Goal: Information Seeking & Learning: Find specific page/section

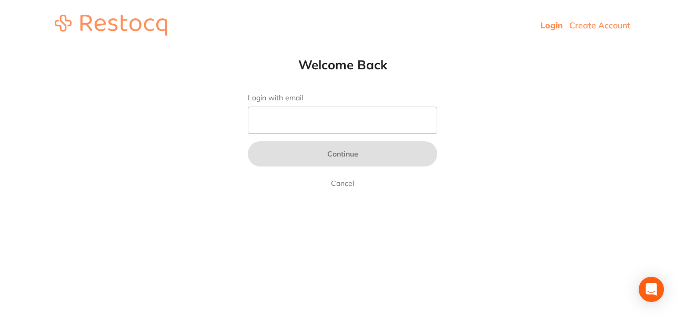
type input "[EMAIL_ADDRESS][DOMAIN_NAME]"
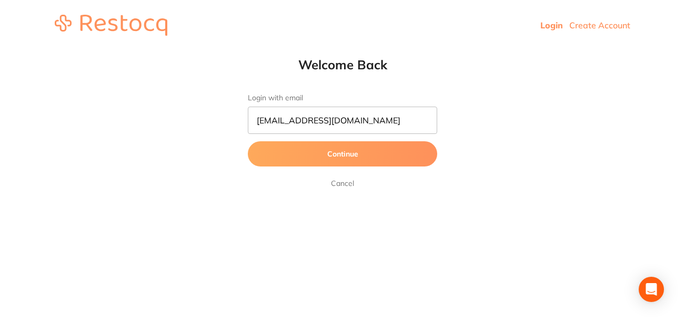
click at [349, 150] on button "Continue" at bounding box center [342, 153] width 189 height 25
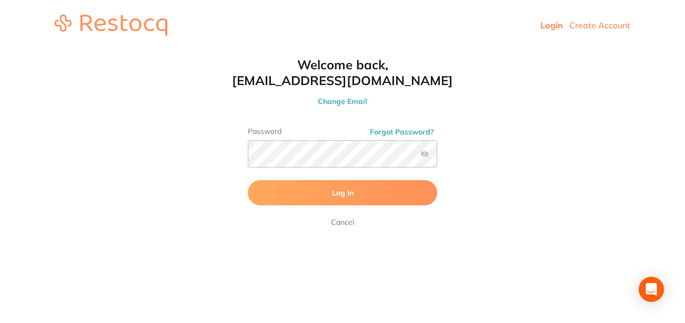
click at [343, 190] on span "Log In" at bounding box center [343, 192] width 22 height 9
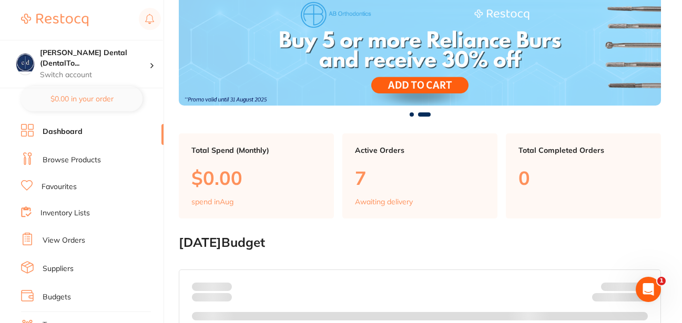
scroll to position [74, 0]
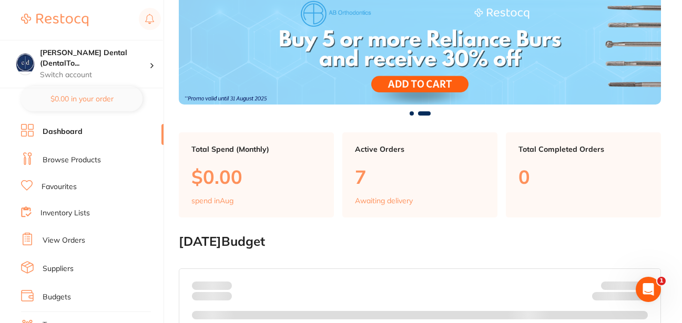
click at [65, 161] on link "Browse Products" at bounding box center [72, 160] width 58 height 11
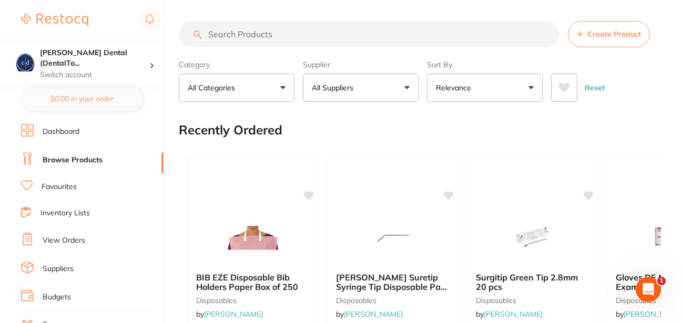
click at [356, 91] on p "All Suppliers" at bounding box center [335, 88] width 46 height 11
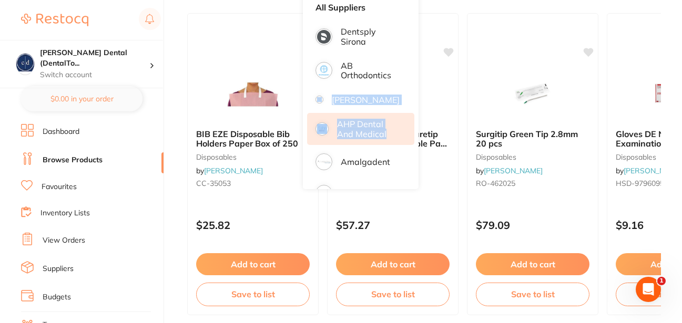
drag, startPoint x: 411, startPoint y: 74, endPoint x: 408, endPoint y: 145, distance: 71.0
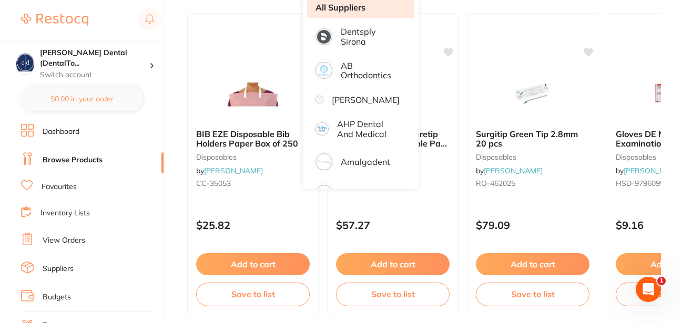
drag, startPoint x: 408, startPoint y: 145, endPoint x: 360, endPoint y: 6, distance: 146.5
click at [374, 11] on li "All Suppliers" at bounding box center [360, 7] width 107 height 22
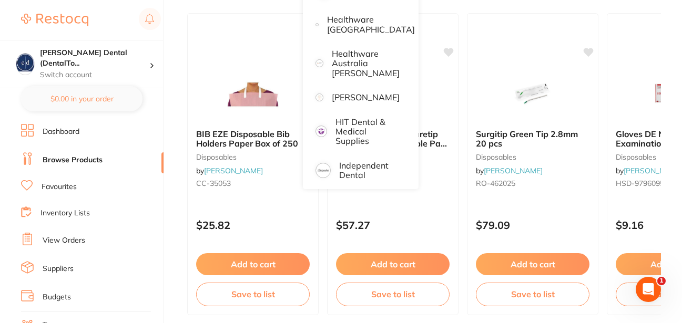
scroll to position [463, 0]
click at [333, 90] on li "[PERSON_NAME]" at bounding box center [360, 96] width 107 height 22
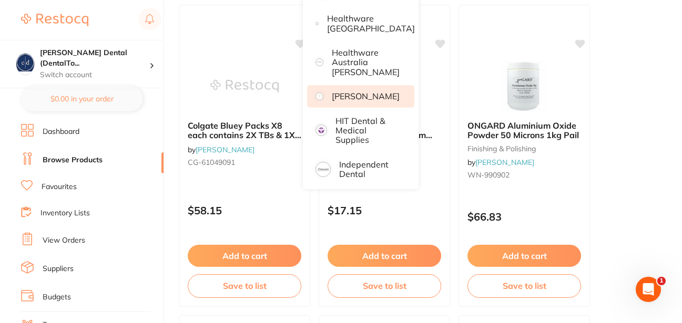
scroll to position [0, 0]
click at [353, 95] on p "[PERSON_NAME]" at bounding box center [366, 95] width 68 height 9
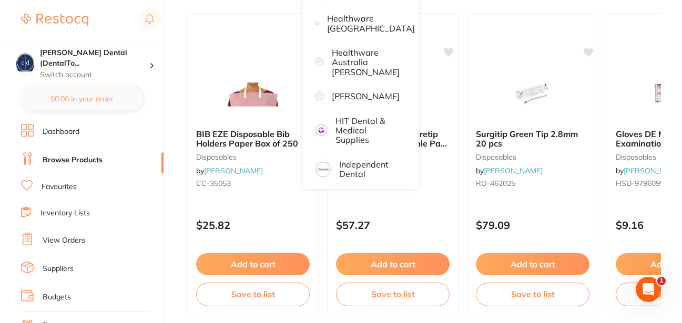
scroll to position [44, 0]
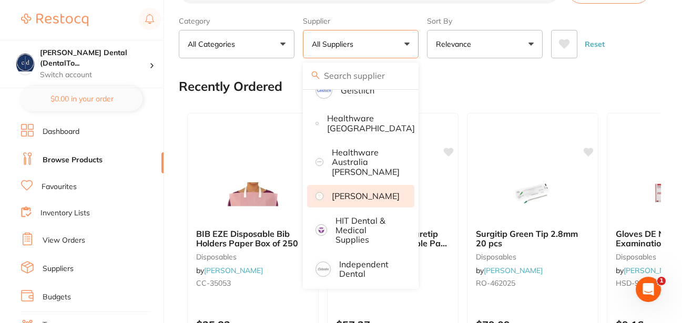
click at [341, 191] on p "[PERSON_NAME]" at bounding box center [366, 195] width 68 height 9
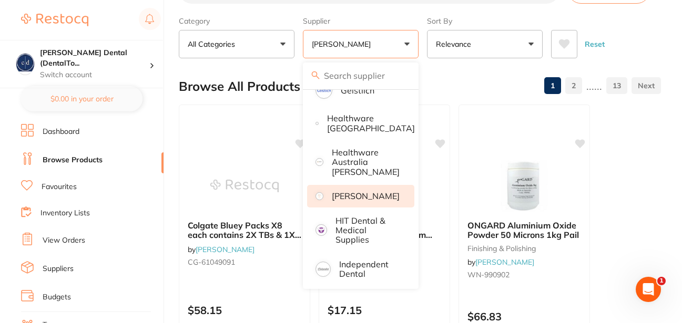
scroll to position [0, 0]
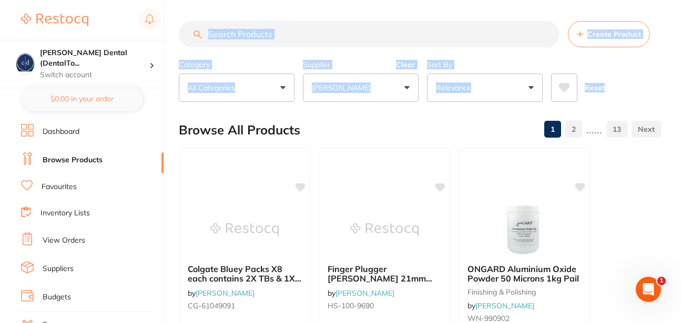
drag, startPoint x: 681, startPoint y: 14, endPoint x: 682, endPoint y: 4, distance: 10.0
click at [682, 4] on html "$0.00 [PERSON_NAME] Dental (DentalTo... Switch account [PERSON_NAME] Dental (De…" at bounding box center [341, 161] width 682 height 323
click at [407, 28] on input "search" at bounding box center [369, 34] width 381 height 26
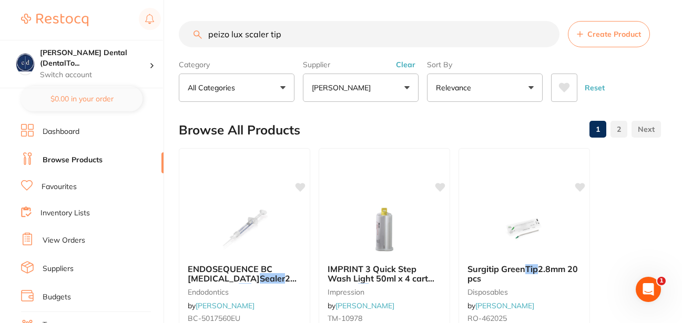
click at [244, 34] on input "peizo lux scaler tip" at bounding box center [369, 34] width 381 height 26
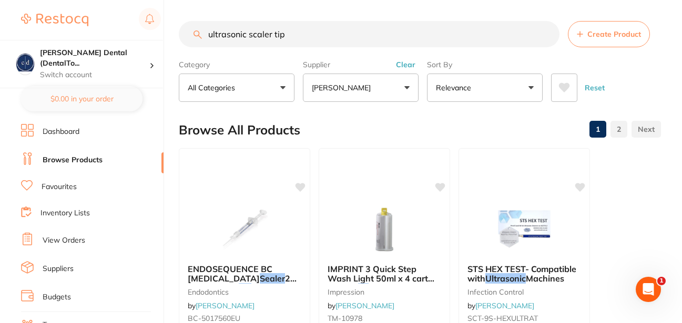
click at [285, 86] on button "All Categories" at bounding box center [237, 88] width 116 height 28
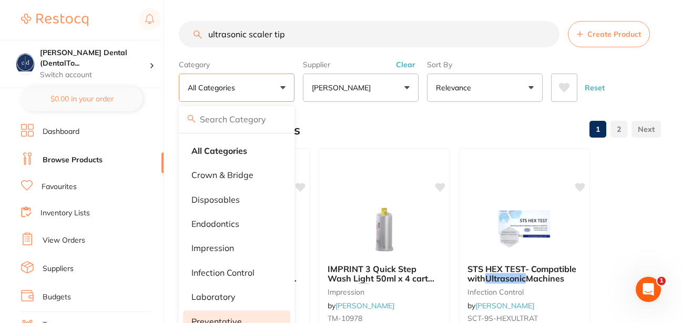
click at [232, 319] on p "preventative" at bounding box center [216, 321] width 50 height 9
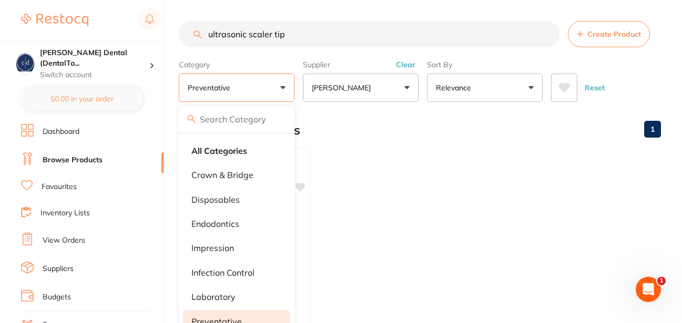
click at [306, 32] on input "ultrasonic scaler tip" at bounding box center [369, 34] width 381 height 26
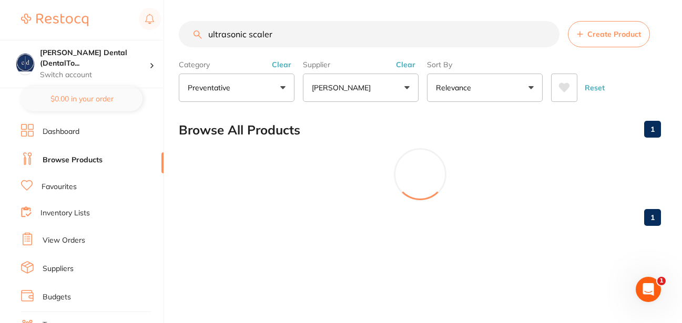
scroll to position [3, 0]
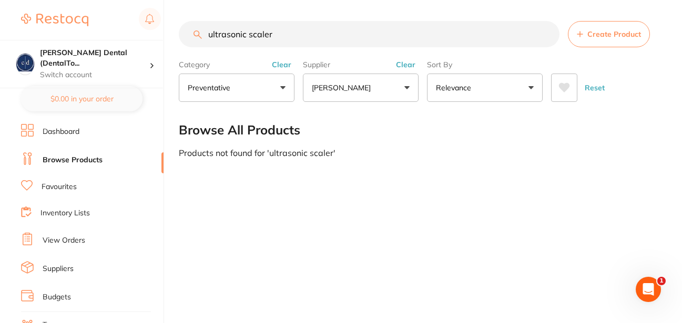
click at [248, 36] on input "ultrasonic scaler" at bounding box center [369, 34] width 381 height 26
click at [283, 86] on button "preventative" at bounding box center [237, 88] width 116 height 28
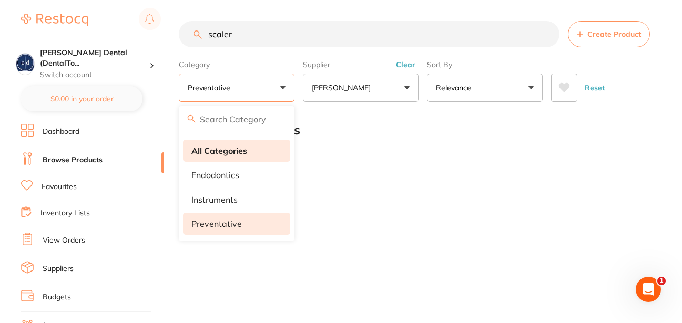
click at [243, 144] on li "All Categories" at bounding box center [236, 151] width 107 height 22
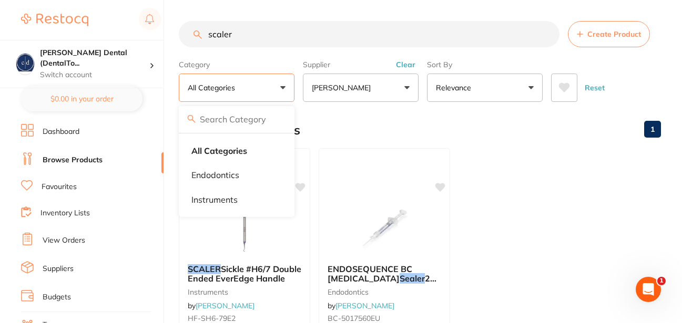
scroll to position [234, 0]
click at [291, 33] on input "scaler" at bounding box center [369, 34] width 381 height 26
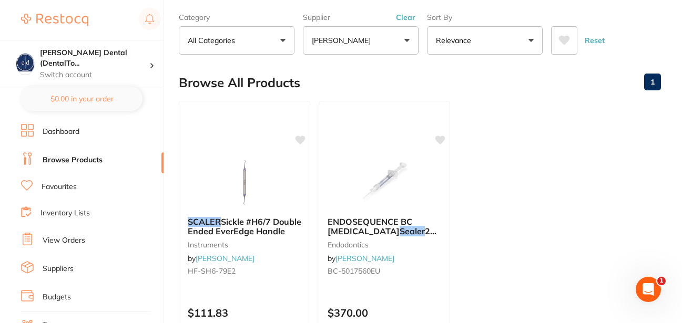
scroll to position [0, 0]
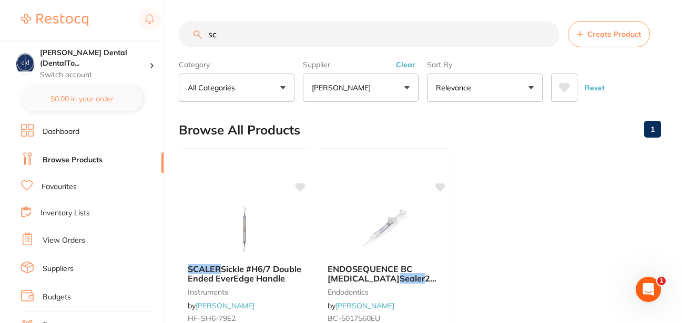
type input "s"
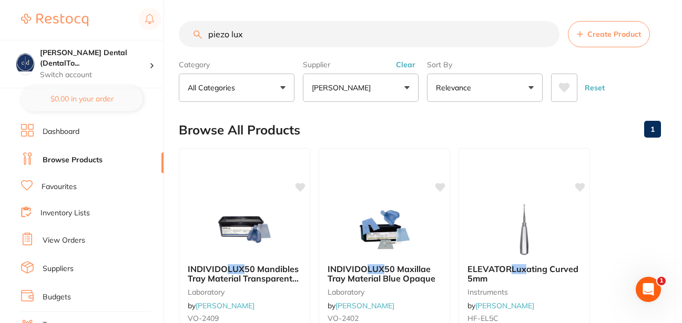
drag, startPoint x: 236, startPoint y: 35, endPoint x: 206, endPoint y: 33, distance: 29.5
click at [206, 33] on input "piezo lux" at bounding box center [369, 34] width 381 height 26
paste input "KaVo PiezoLED Scaler Handpiece"
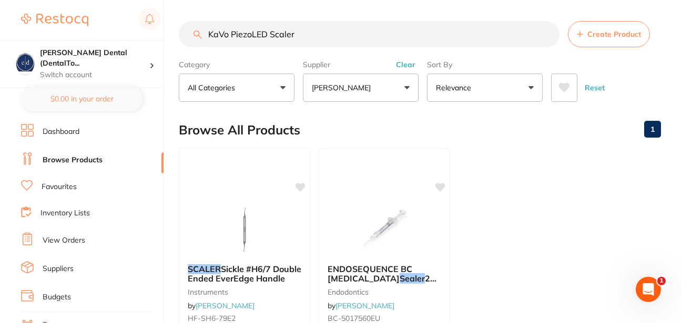
scroll to position [298, 0]
type input "KaVo PiezoLED Scaler"
